Goal: Transaction & Acquisition: Purchase product/service

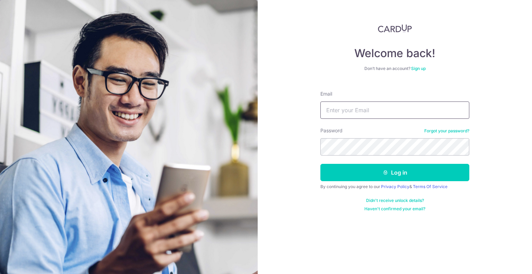
click at [368, 116] on input "Email" at bounding box center [395, 110] width 149 height 17
click at [366, 107] on input "Email" at bounding box center [395, 110] width 149 height 17
click at [420, 70] on link "Sign up" at bounding box center [418, 68] width 15 height 5
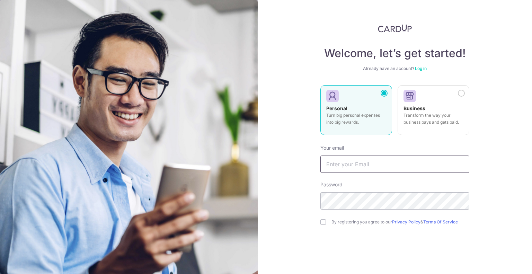
click at [352, 161] on input "text" at bounding box center [395, 164] width 149 height 17
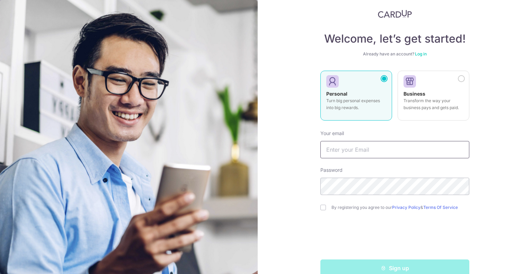
scroll to position [28, 0]
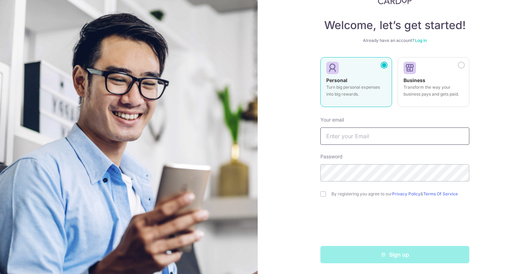
click at [362, 140] on input "text" at bounding box center [395, 136] width 149 height 17
click at [362, 138] on input "text" at bounding box center [395, 136] width 149 height 17
type input "vinodhkumarece@gmail.com"
click at [321, 195] on input "checkbox" at bounding box center [324, 194] width 6 height 6
checkbox input "true"
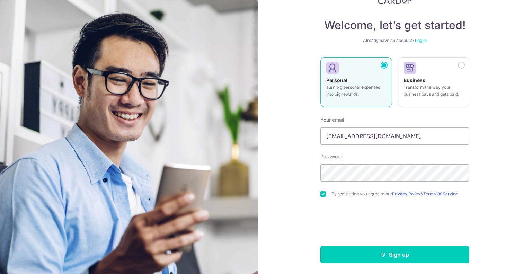
click at [358, 248] on button "Sign up" at bounding box center [395, 254] width 149 height 17
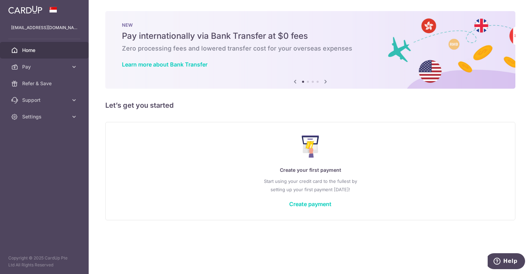
click at [34, 69] on span "Pay" at bounding box center [45, 66] width 46 height 7
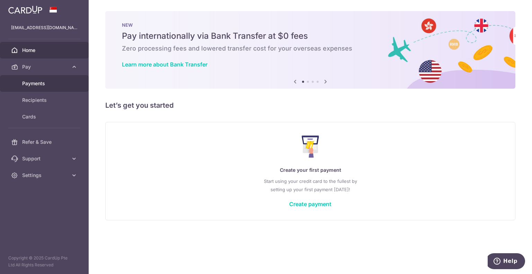
click at [37, 83] on span "Payments" at bounding box center [45, 83] width 46 height 7
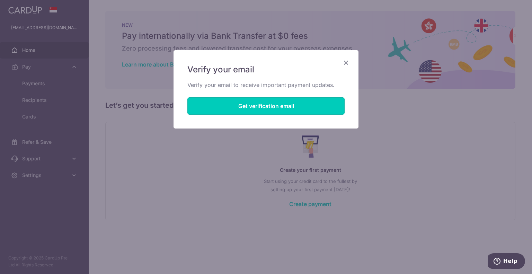
click at [199, 103] on button "Get verification email" at bounding box center [266, 105] width 157 height 17
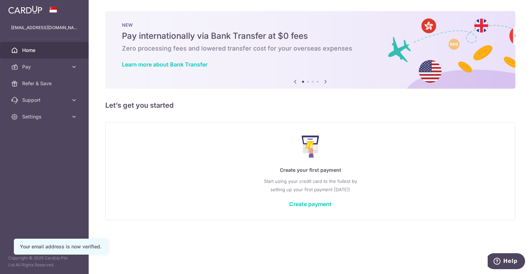
click at [39, 68] on span "Pay" at bounding box center [45, 66] width 46 height 7
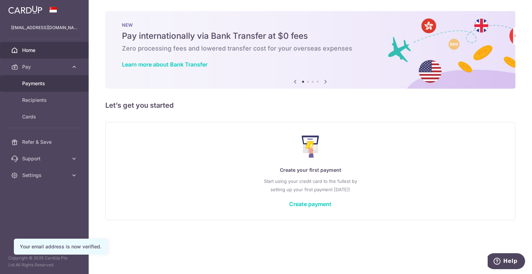
click at [40, 80] on span "Payments" at bounding box center [45, 83] width 46 height 7
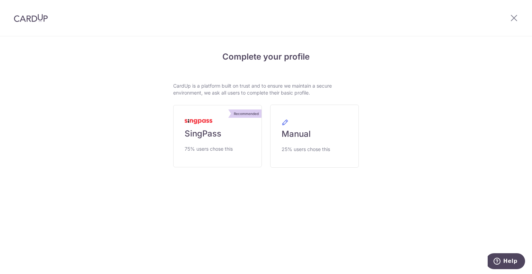
click at [205, 137] on span "SingPass" at bounding box center [203, 133] width 37 height 11
click at [203, 120] on img at bounding box center [199, 121] width 28 height 5
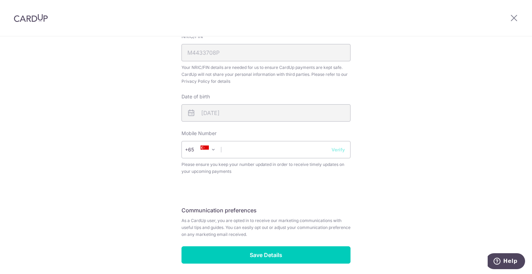
scroll to position [212, 0]
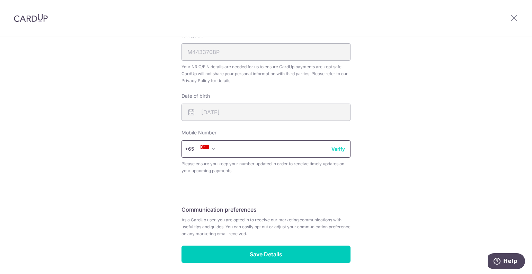
click at [238, 149] on input "text" at bounding box center [266, 148] width 169 height 17
type input "86699812"
click at [245, 254] on input "Save Details" at bounding box center [266, 254] width 169 height 17
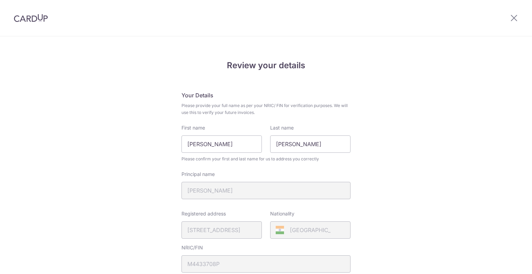
scroll to position [248, 0]
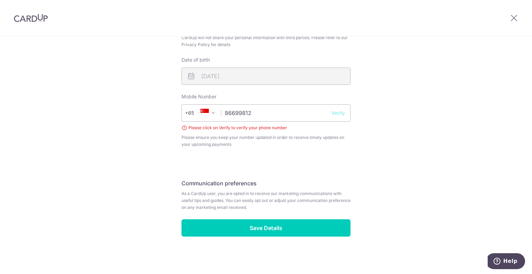
click at [338, 112] on button "Verify" at bounding box center [339, 113] width 14 height 7
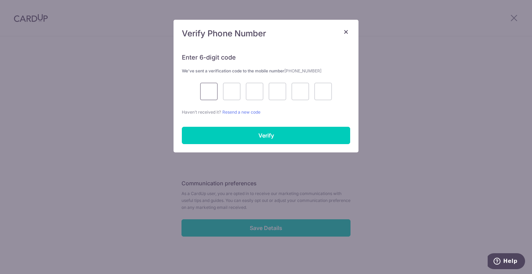
click at [204, 94] on input "text" at bounding box center [208, 91] width 17 height 17
type input "9"
type input "6"
type input "3"
type input "9"
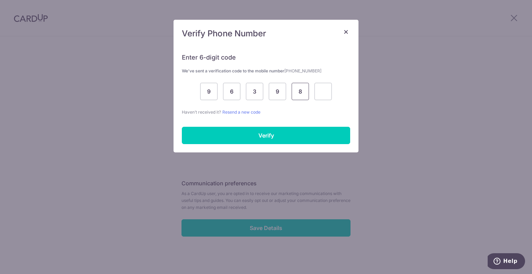
type input "8"
type input "7"
click at [216, 134] on input "Verify" at bounding box center [266, 135] width 168 height 17
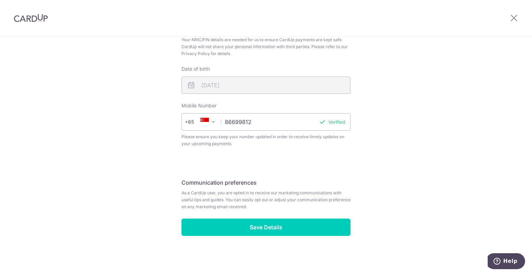
scroll to position [238, 0]
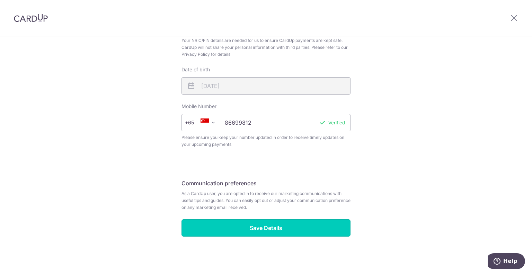
click at [238, 229] on input "Save Details" at bounding box center [266, 227] width 169 height 17
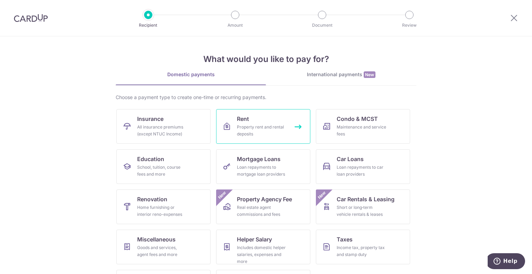
click at [272, 120] on link "Rent Property rent and rental deposits" at bounding box center [263, 126] width 94 height 35
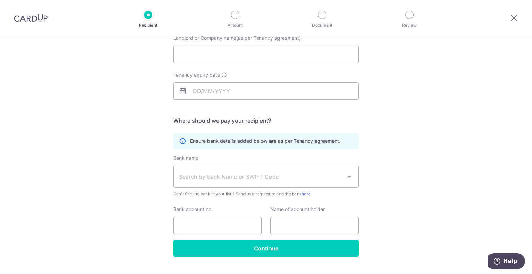
scroll to position [92, 0]
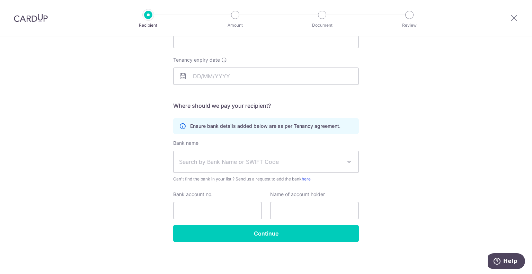
click at [336, 158] on span "Search by Bank Name or SWIFT Code" at bounding box center [260, 162] width 163 height 8
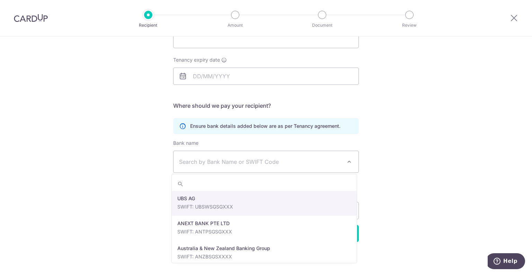
click at [384, 141] on div "Who would you like to pay? Your recipient does not need a CardUp account to rec…" at bounding box center [266, 110] width 532 height 330
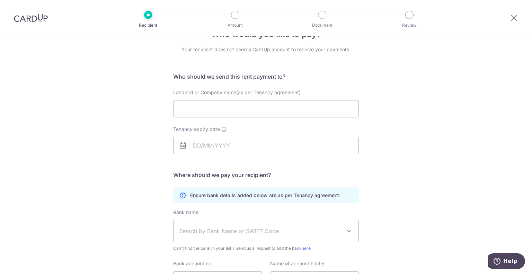
scroll to position [0, 0]
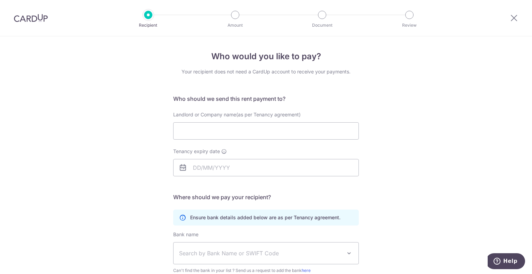
click at [24, 21] on img at bounding box center [31, 18] width 34 height 8
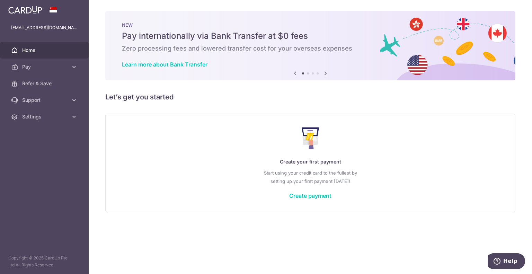
click at [325, 74] on icon at bounding box center [326, 73] width 8 height 9
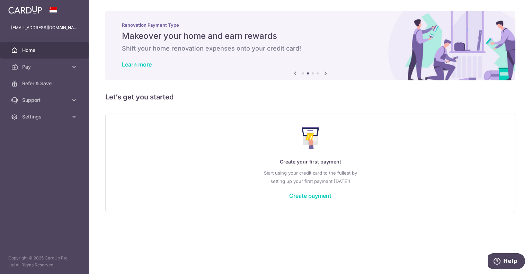
click at [325, 73] on icon at bounding box center [326, 73] width 8 height 9
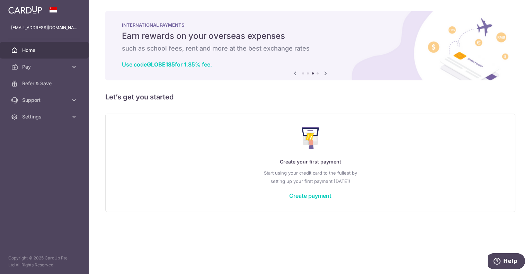
click at [325, 73] on icon at bounding box center [326, 73] width 8 height 9
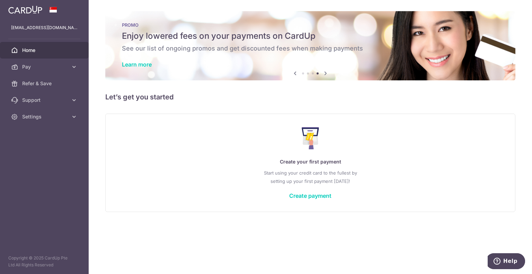
click at [52, 102] on span "Support" at bounding box center [45, 100] width 46 height 7
click at [53, 99] on span "Support" at bounding box center [45, 100] width 46 height 7
click at [58, 121] on link "Settings" at bounding box center [44, 116] width 89 height 17
click at [58, 120] on link "Settings" at bounding box center [44, 116] width 89 height 17
click at [59, 68] on span "Pay" at bounding box center [45, 66] width 46 height 7
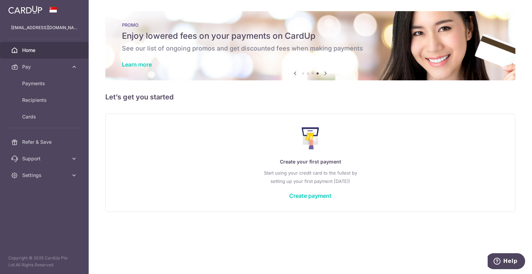
click at [59, 68] on span "Pay" at bounding box center [45, 66] width 46 height 7
click at [32, 163] on aside "[EMAIL_ADDRESS][DOMAIN_NAME] Home Pay Payments Recipients Cards Refer & Save Su…" at bounding box center [44, 137] width 89 height 274
